Goal: Understand process/instructions: Learn how to perform a task or action

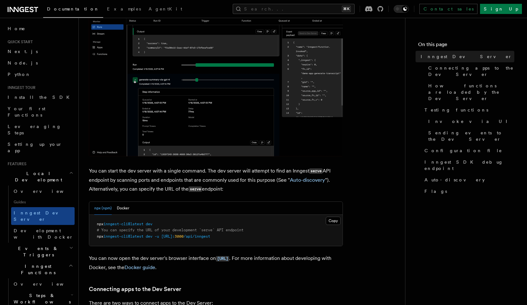
scroll to position [140, 0]
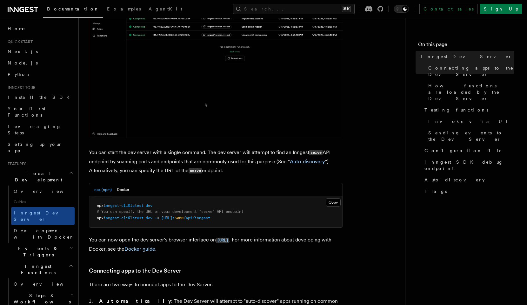
click at [106, 208] on pre "npx inngest-cli@latest dev # You can specify the URL of your development `serve…" at bounding box center [215, 211] width 253 height 31
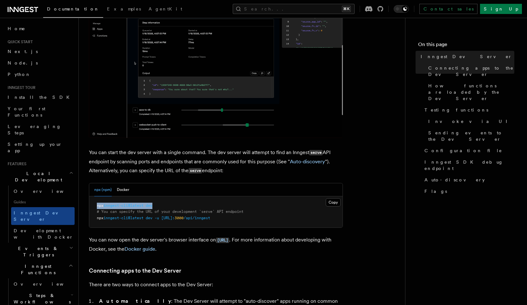
click at [106, 208] on pre "npx inngest-cli@latest dev # You can specify the URL of your development `serve…" at bounding box center [215, 211] width 253 height 31
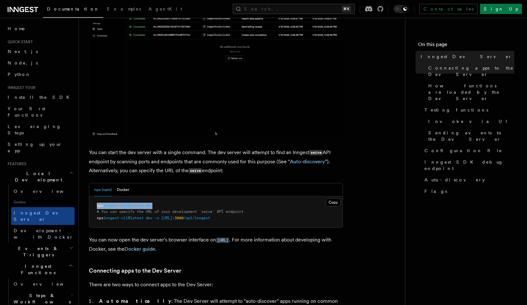
copy span "npx inngest-cli@latest dev"
click at [134, 222] on pre "npx inngest-cli@latest dev # You can specify the URL of your development `serve…" at bounding box center [215, 211] width 253 height 31
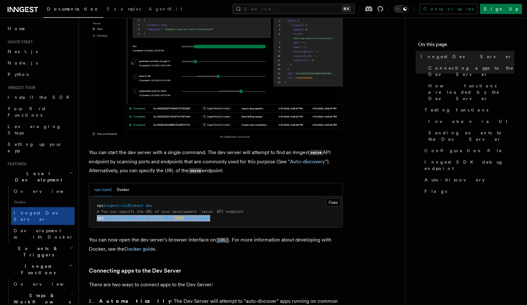
click at [134, 222] on pre "npx inngest-cli@latest dev # You can specify the URL of your development `serve…" at bounding box center [215, 211] width 253 height 31
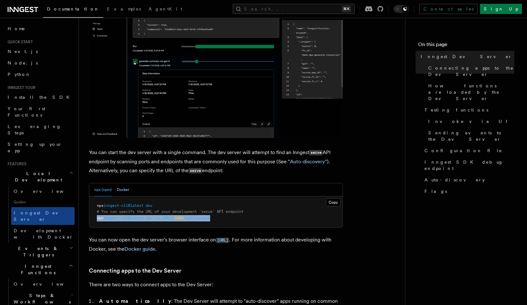
click at [128, 188] on button "Docker" at bounding box center [123, 189] width 12 height 13
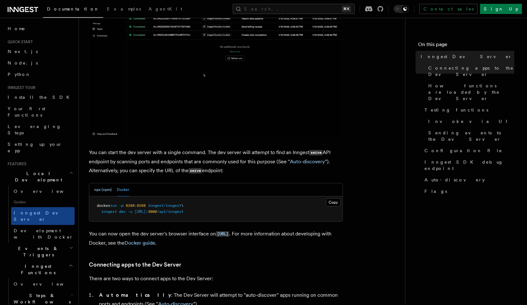
click at [103, 191] on button "npx (npm)" at bounding box center [102, 189] width 17 height 13
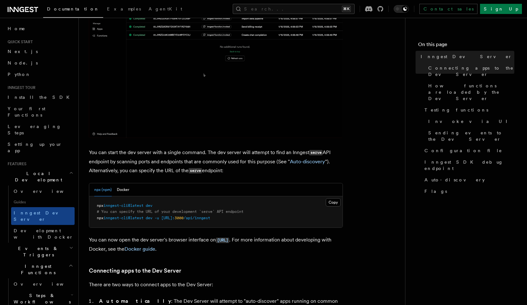
click at [120, 217] on span "inngest-cli@latest" at bounding box center [123, 217] width 40 height 4
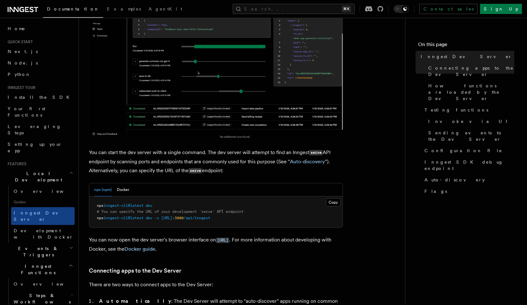
click at [120, 217] on span "inngest-cli@latest" at bounding box center [123, 217] width 40 height 4
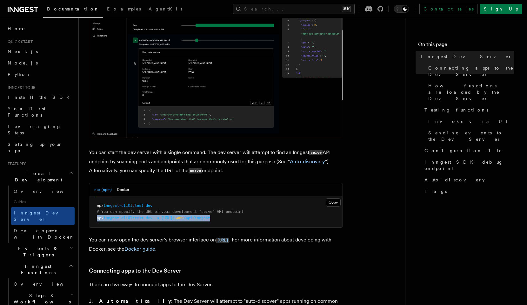
click at [120, 217] on span "inngest-cli@latest" at bounding box center [123, 217] width 40 height 4
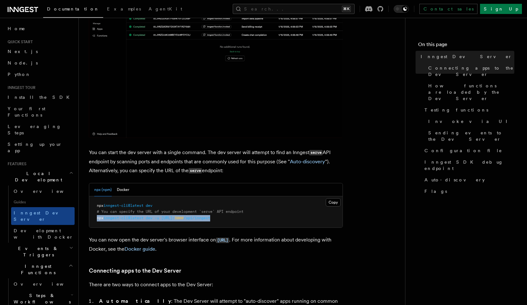
copy code "npx inngest-cli@latest dev -u [URL]: 3000 /api/inngest"
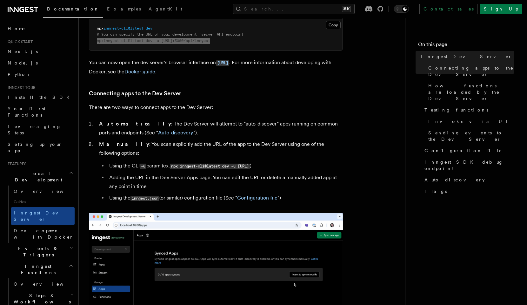
scroll to position [398, 0]
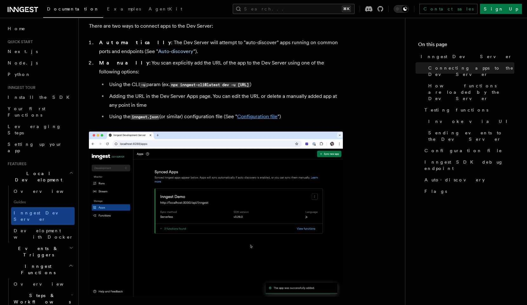
click at [252, 113] on link "Configuration file" at bounding box center [257, 116] width 40 height 6
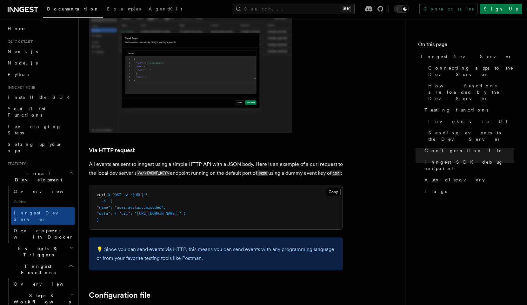
scroll to position [1293, 0]
